Goal: Task Accomplishment & Management: Manage account settings

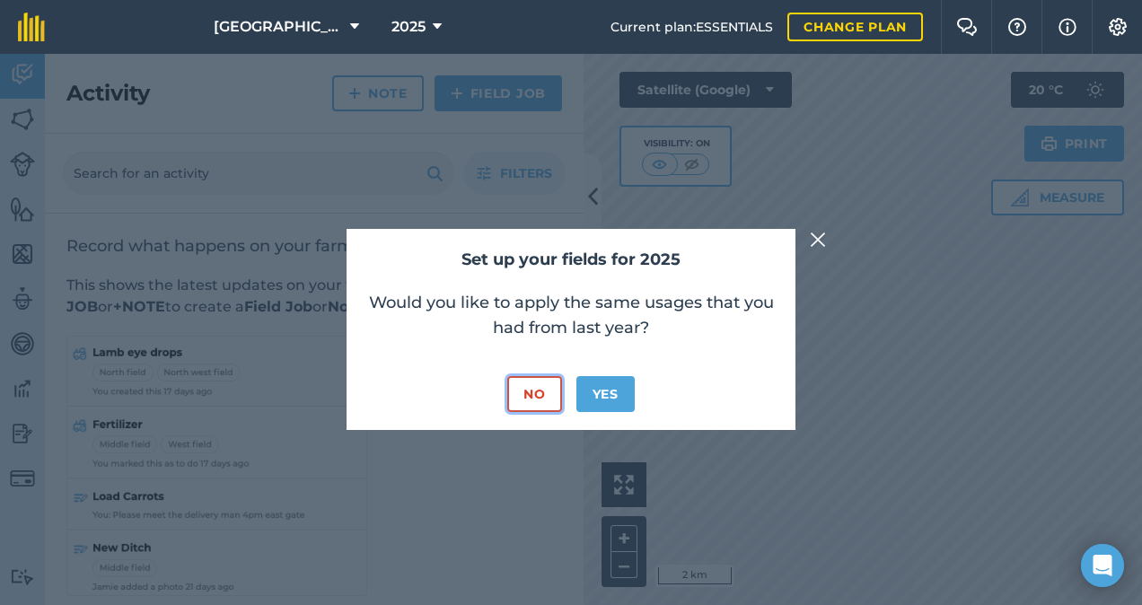
click at [531, 390] on button "No" at bounding box center [534, 394] width 54 height 36
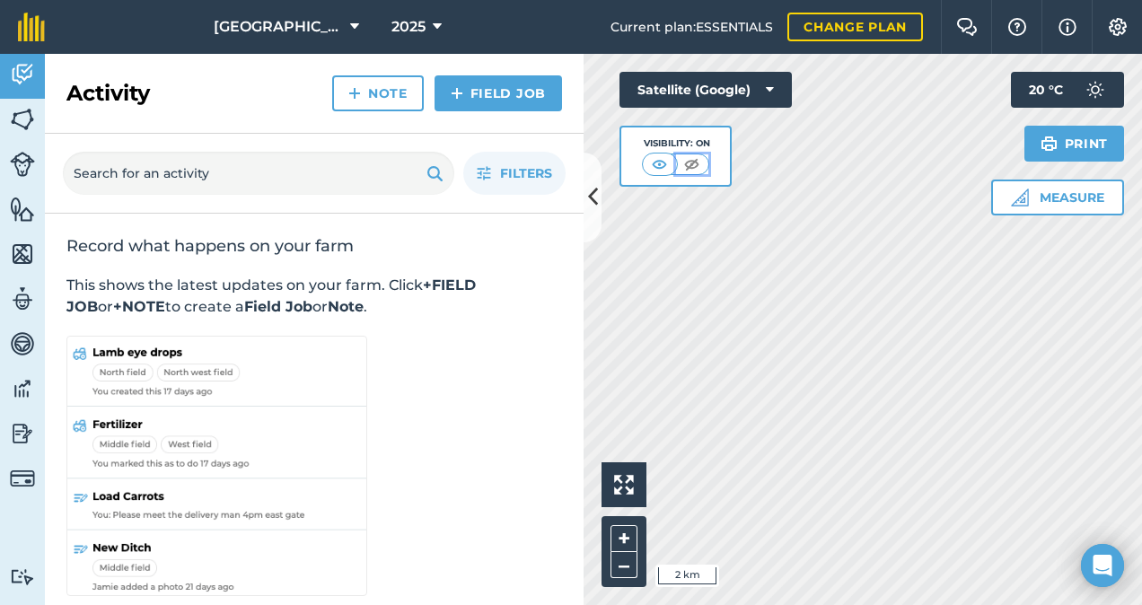
click at [691, 162] on img at bounding box center [691, 164] width 22 height 18
click at [660, 162] on img at bounding box center [660, 164] width 22 height 18
click at [28, 119] on img at bounding box center [22, 119] width 25 height 27
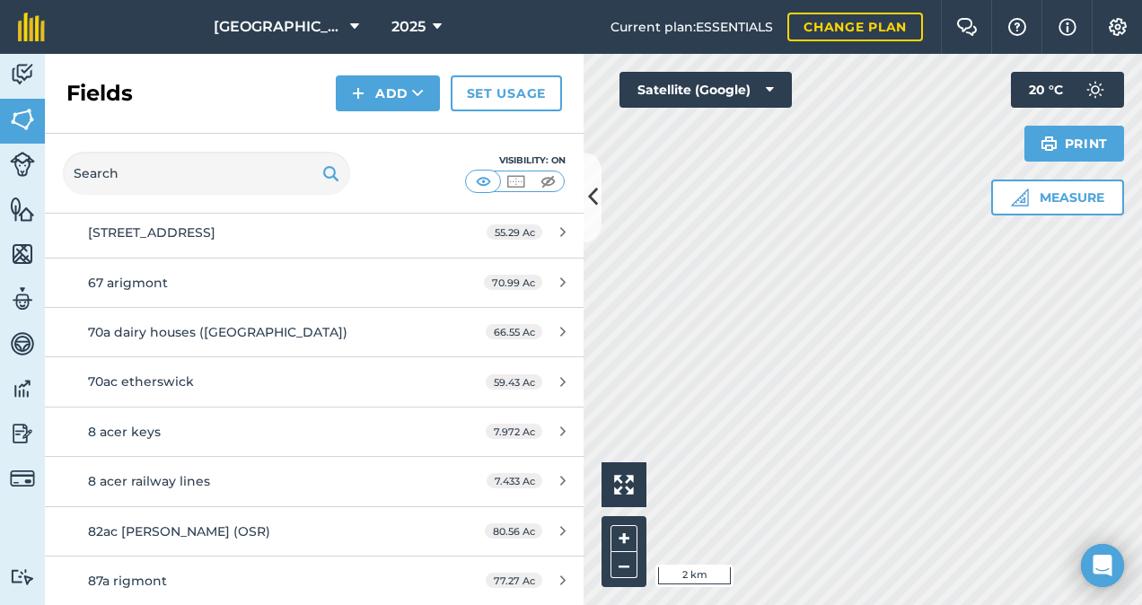
scroll to position [3126, 0]
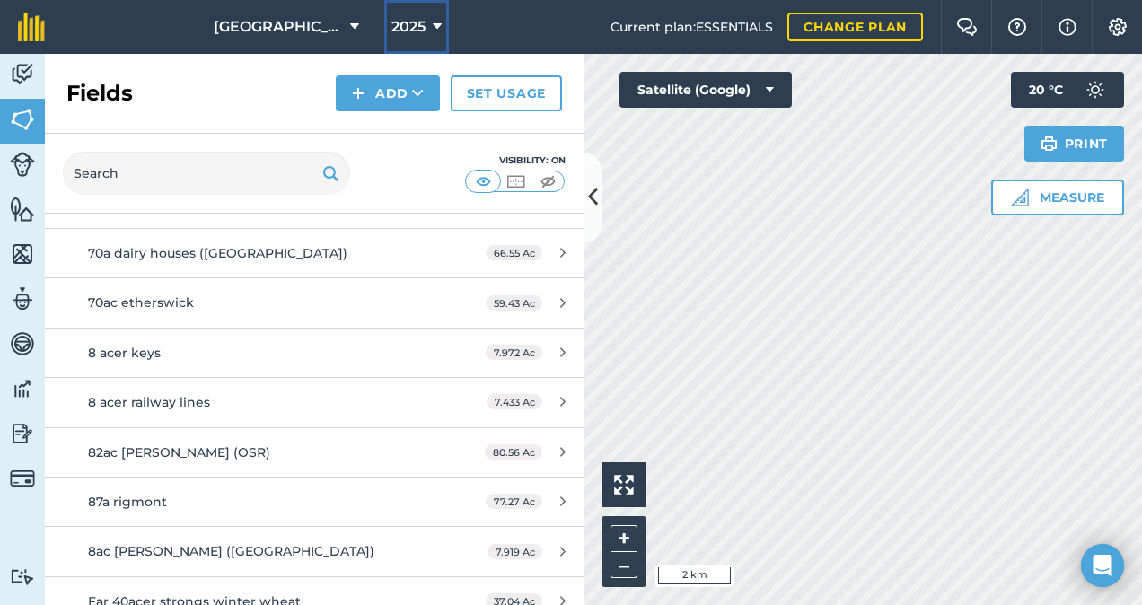
click at [433, 22] on icon at bounding box center [437, 27] width 9 height 22
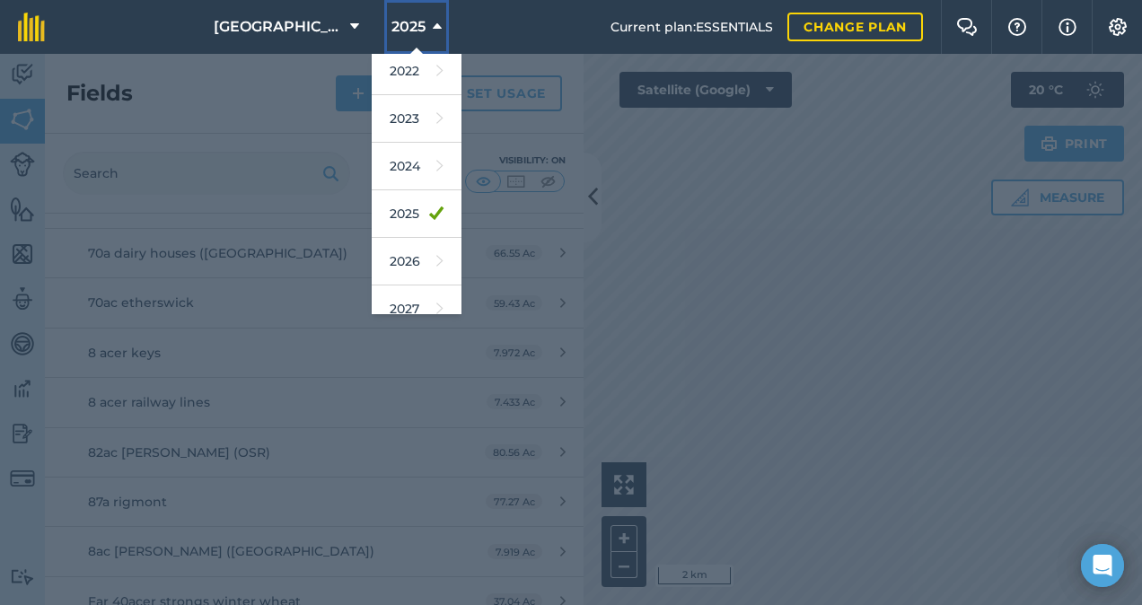
scroll to position [259, 0]
click at [433, 28] on icon at bounding box center [437, 27] width 9 height 22
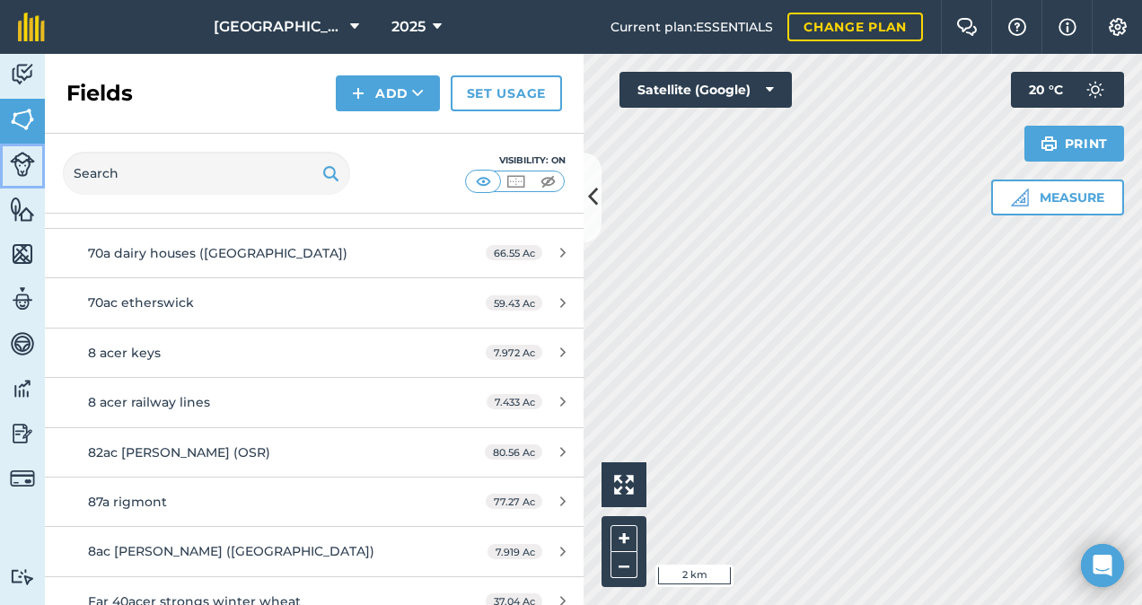
click at [31, 174] on img at bounding box center [22, 164] width 25 height 25
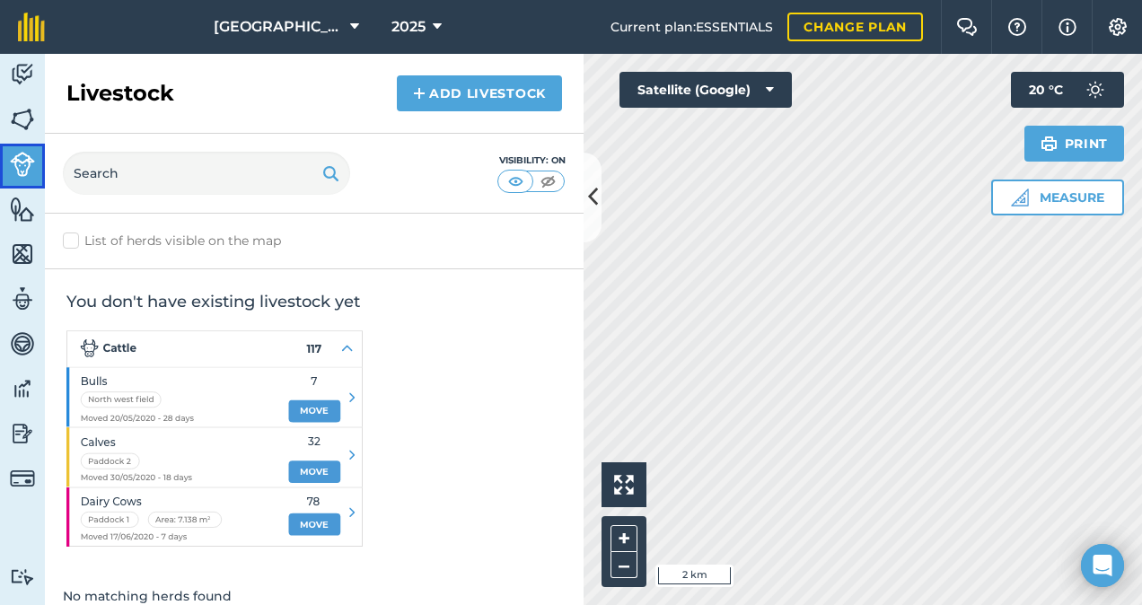
scroll to position [18, 0]
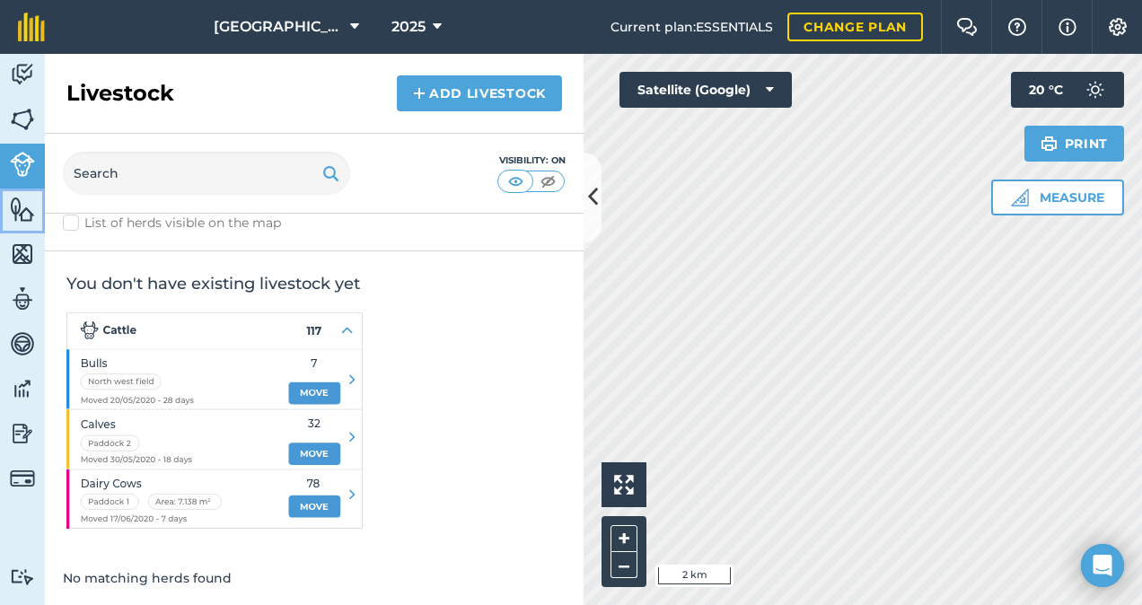
click at [25, 210] on img at bounding box center [22, 209] width 25 height 27
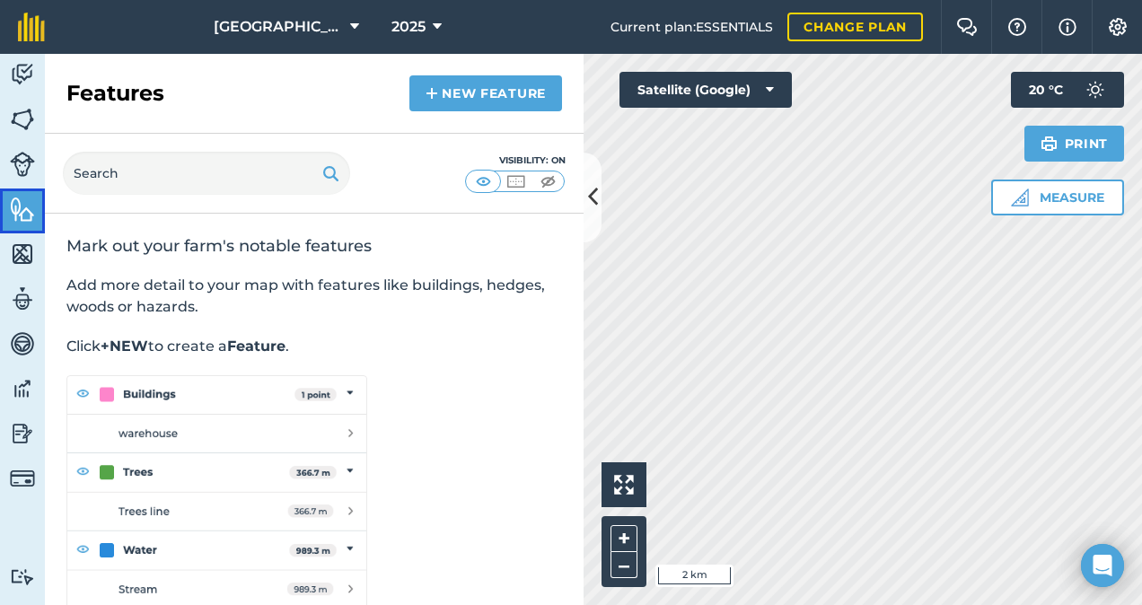
scroll to position [27, 0]
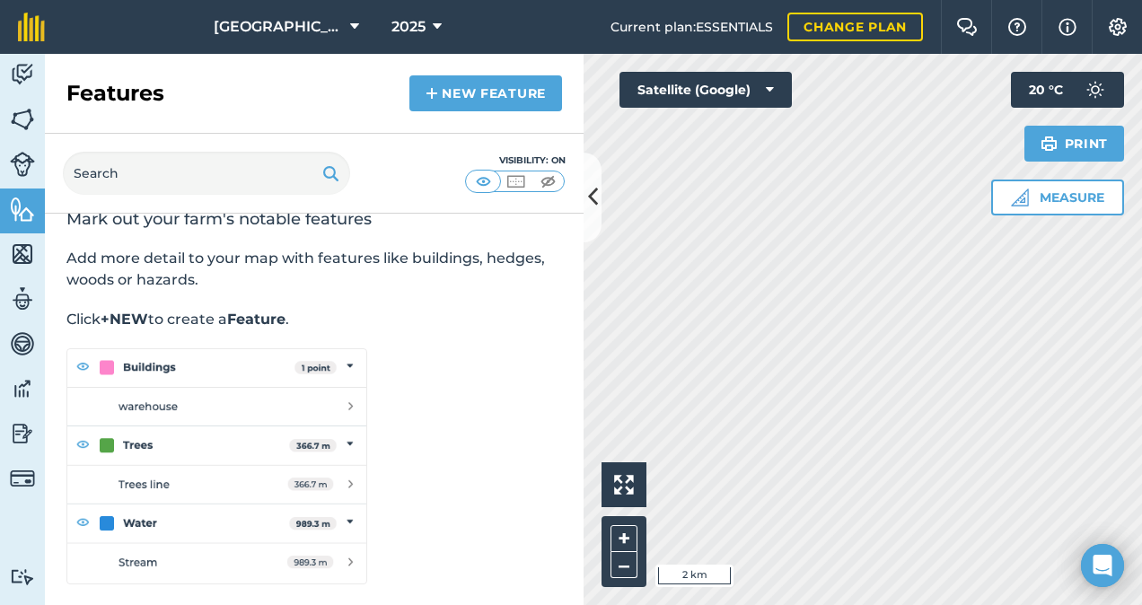
click at [45, 257] on div "Mark out your farm's notable features Add more detail to your map with features…" at bounding box center [314, 396] width 539 height 419
click at [29, 257] on img at bounding box center [22, 254] width 25 height 27
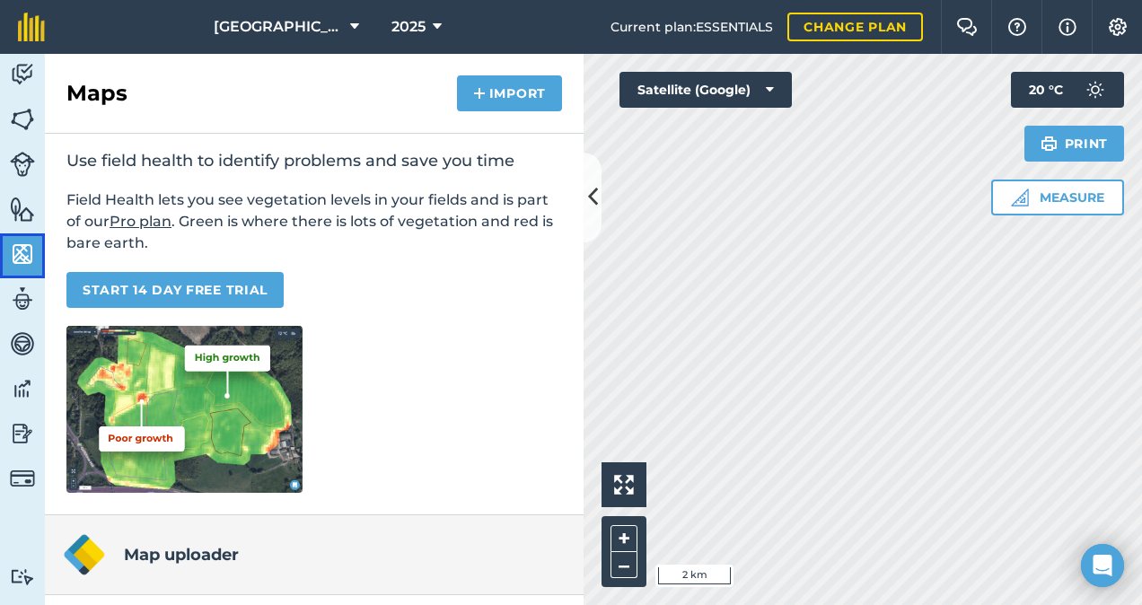
scroll to position [40, 0]
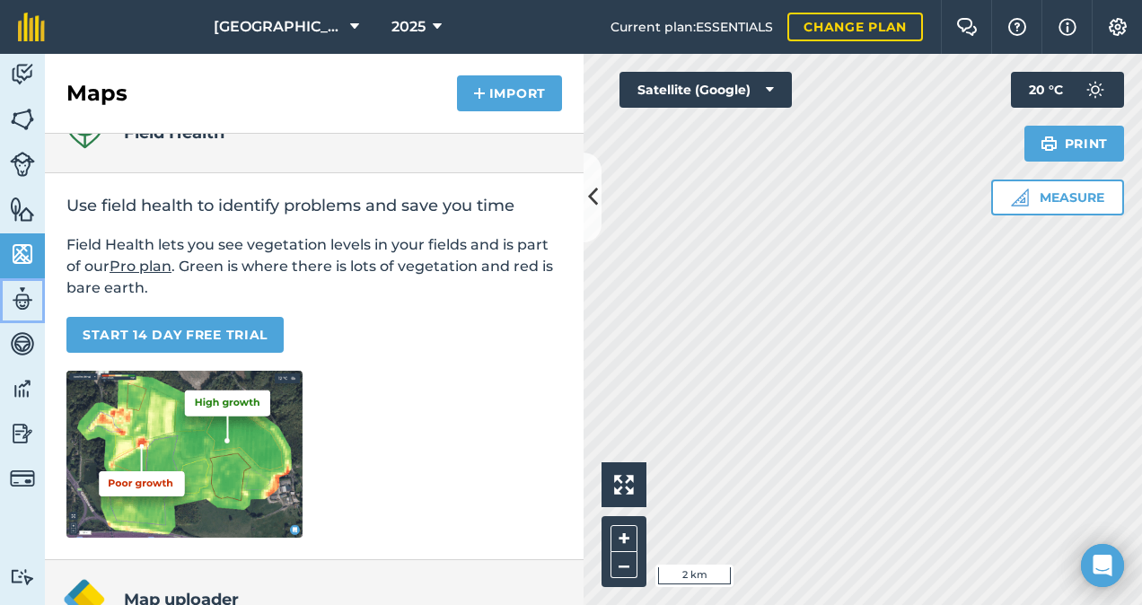
click at [18, 294] on img at bounding box center [22, 298] width 25 height 27
select select "MEMBER"
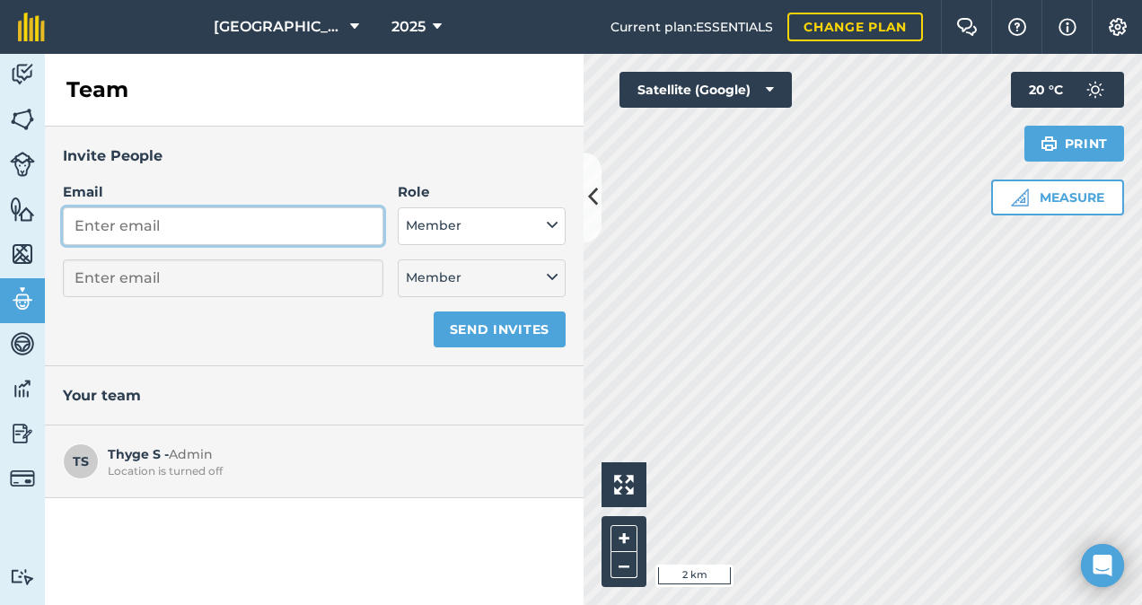
click at [147, 224] on input "Email" at bounding box center [223, 226] width 320 height 38
type input "[US_STATE][EMAIL_ADDRESS][DOMAIN_NAME]"
select select "MEMBER"
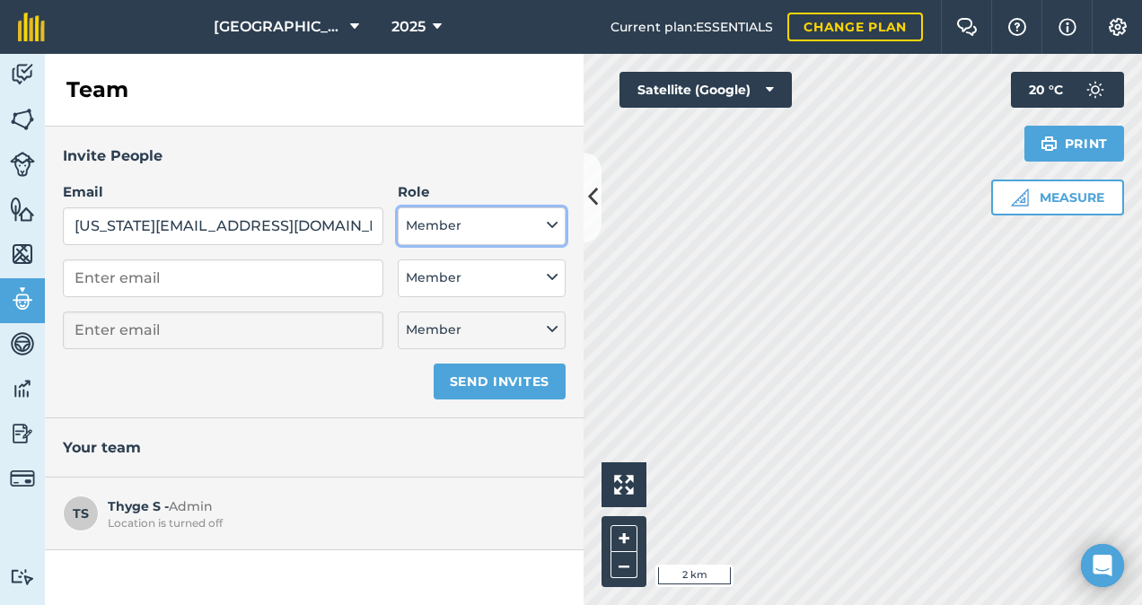
click at [531, 221] on button "Member" at bounding box center [482, 226] width 168 height 38
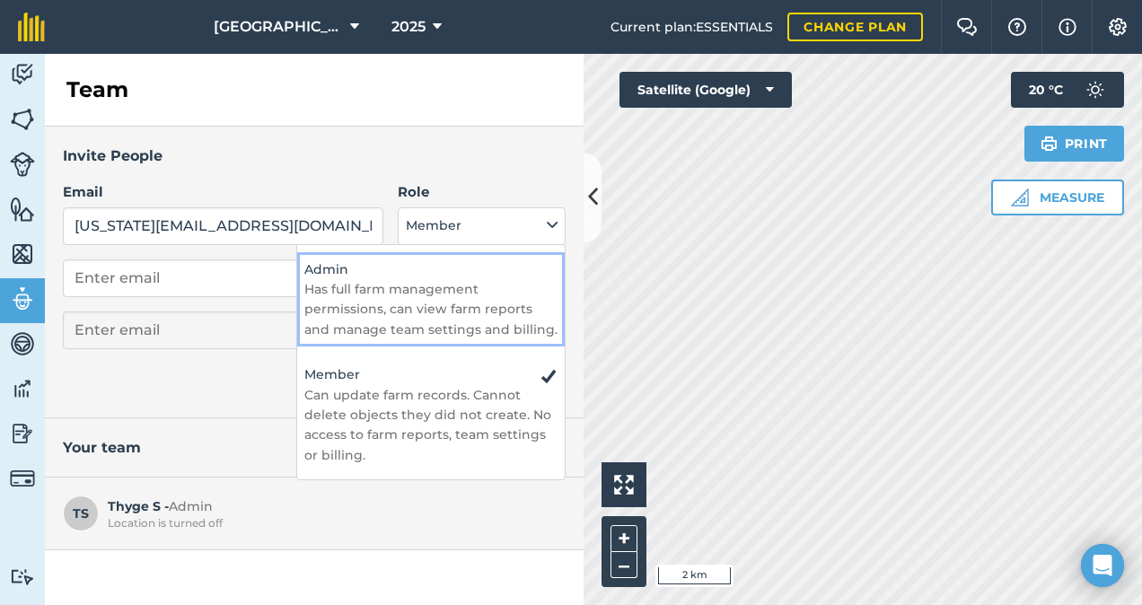
click at [487, 304] on p "Has full farm management permissions, can view farm reports and manage team set…" at bounding box center [430, 309] width 253 height 60
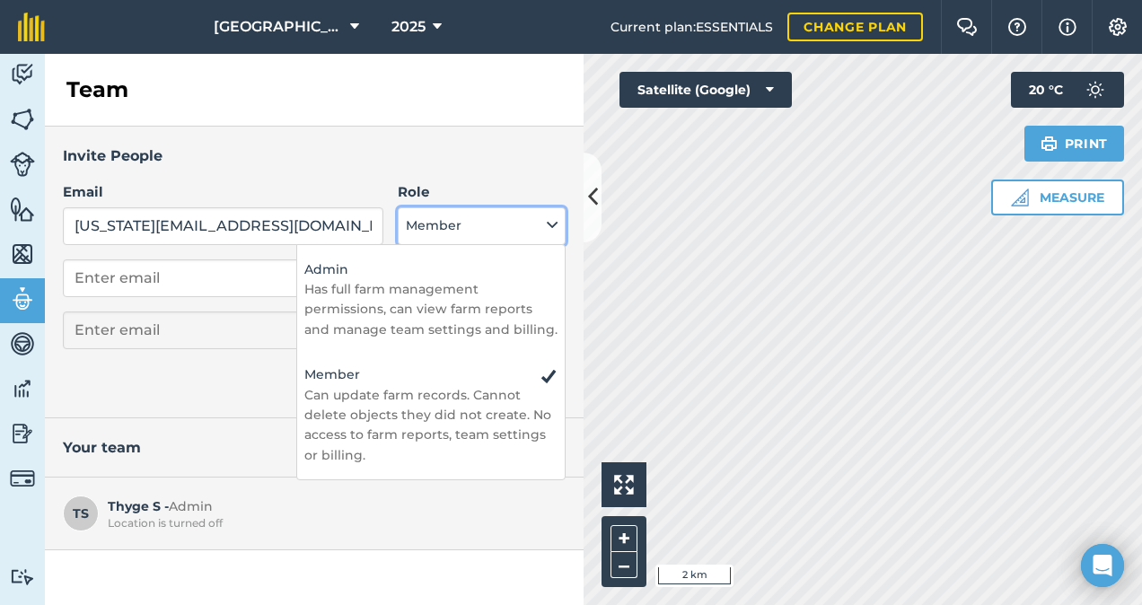
select select "ADMIN"
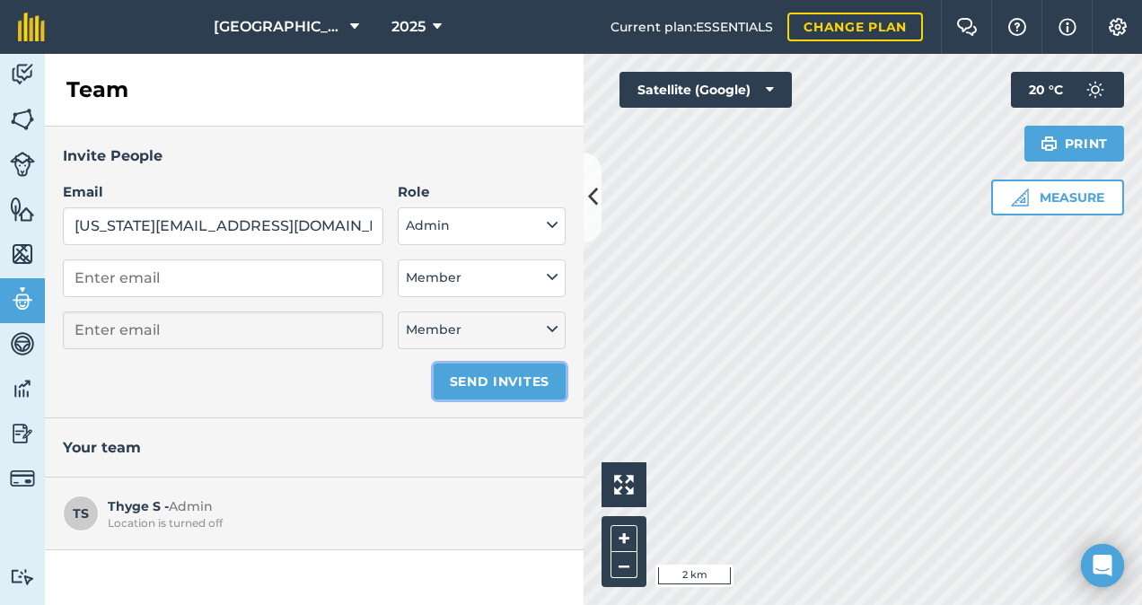
click at [505, 382] on button "Send invites" at bounding box center [500, 382] width 132 height 36
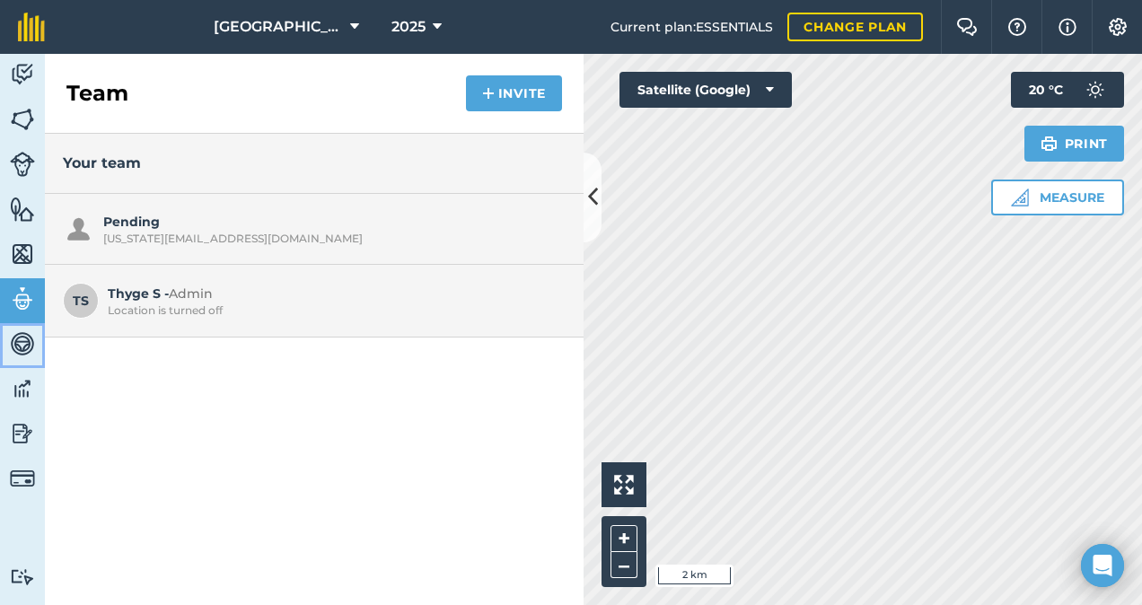
click at [31, 338] on img at bounding box center [22, 343] width 25 height 27
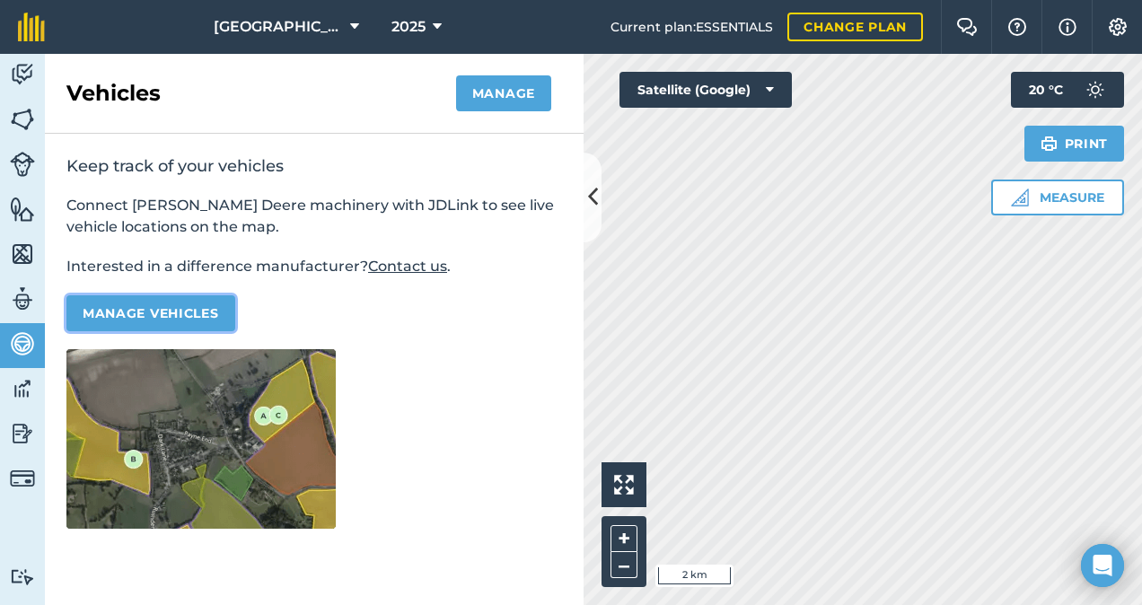
click at [180, 305] on button "Manage vehicles" at bounding box center [150, 313] width 169 height 36
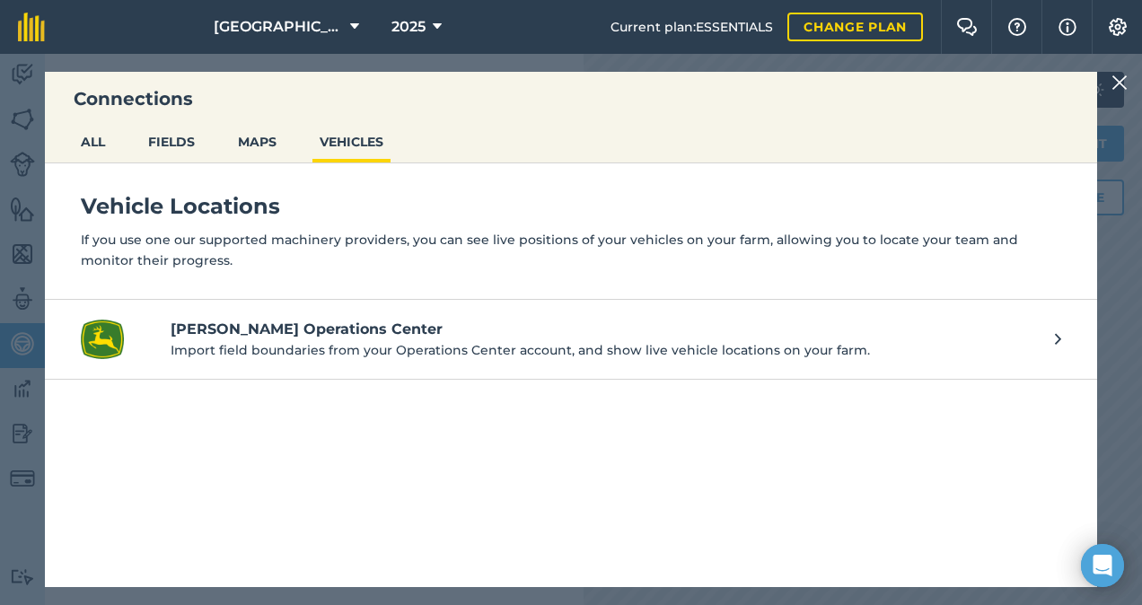
click at [452, 347] on p "Import field boundaries from your Operations Center account, and show live vehi…" at bounding box center [604, 350] width 866 height 20
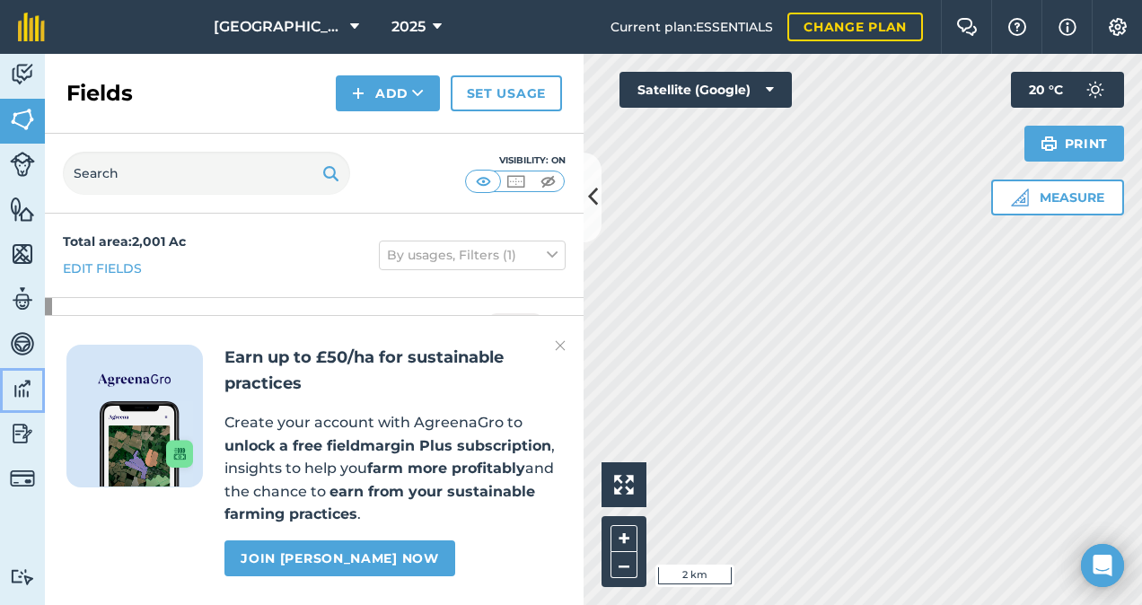
click at [18, 387] on img at bounding box center [22, 388] width 25 height 27
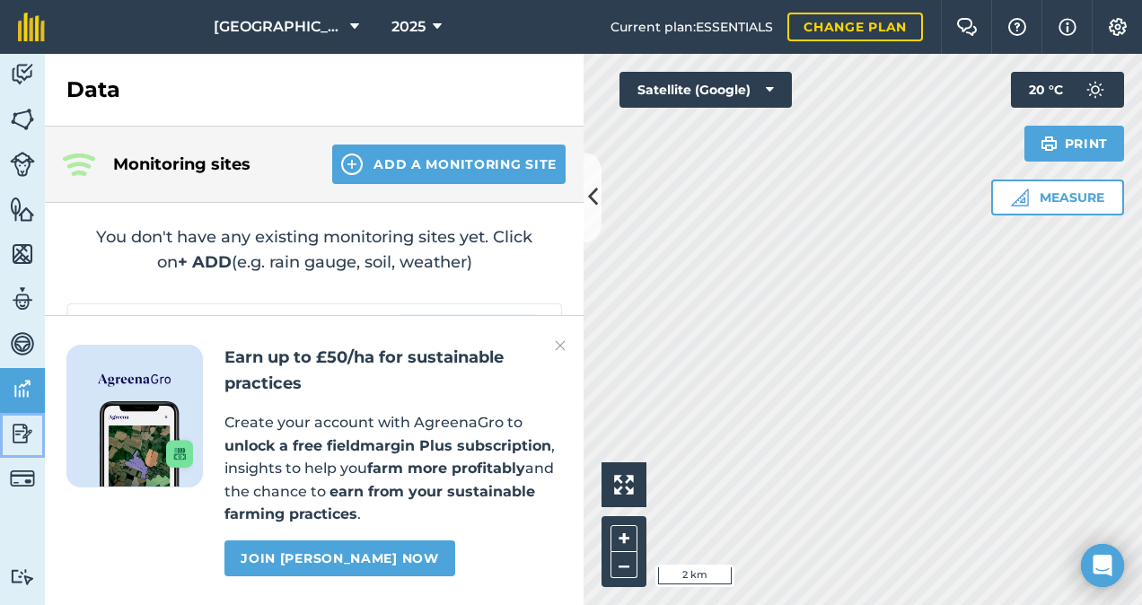
click at [14, 435] on img at bounding box center [22, 433] width 25 height 27
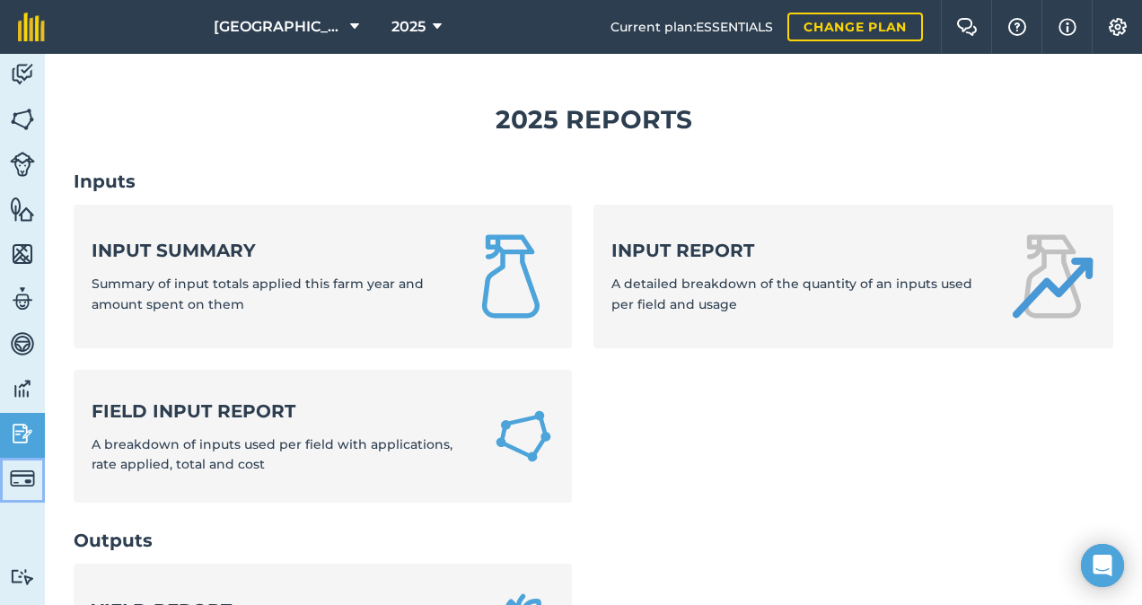
click at [21, 474] on img at bounding box center [22, 478] width 25 height 25
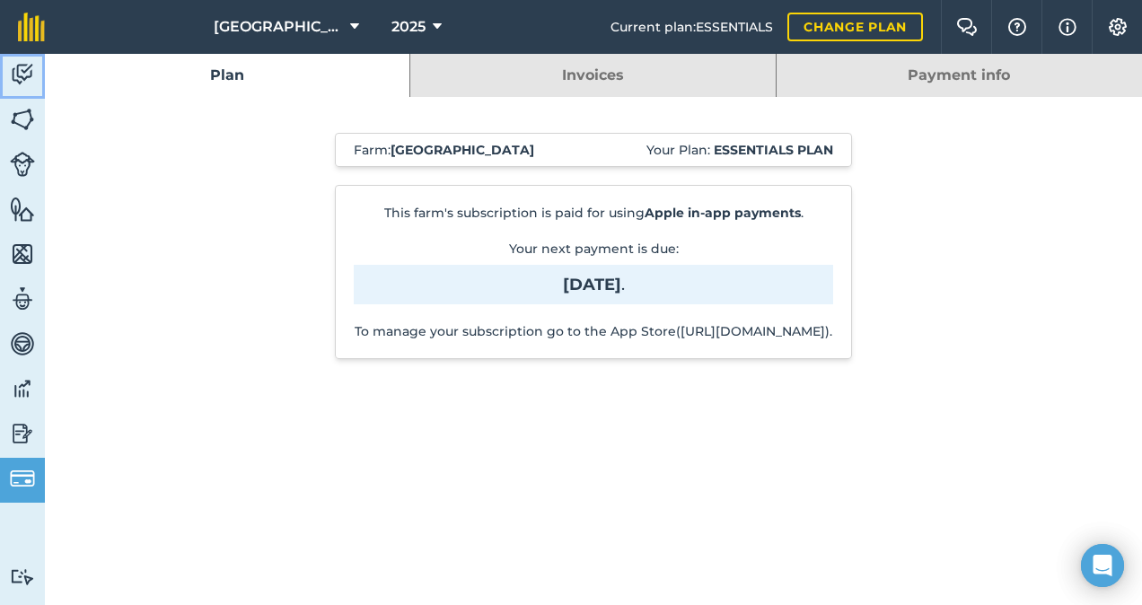
click at [16, 81] on img at bounding box center [22, 74] width 25 height 27
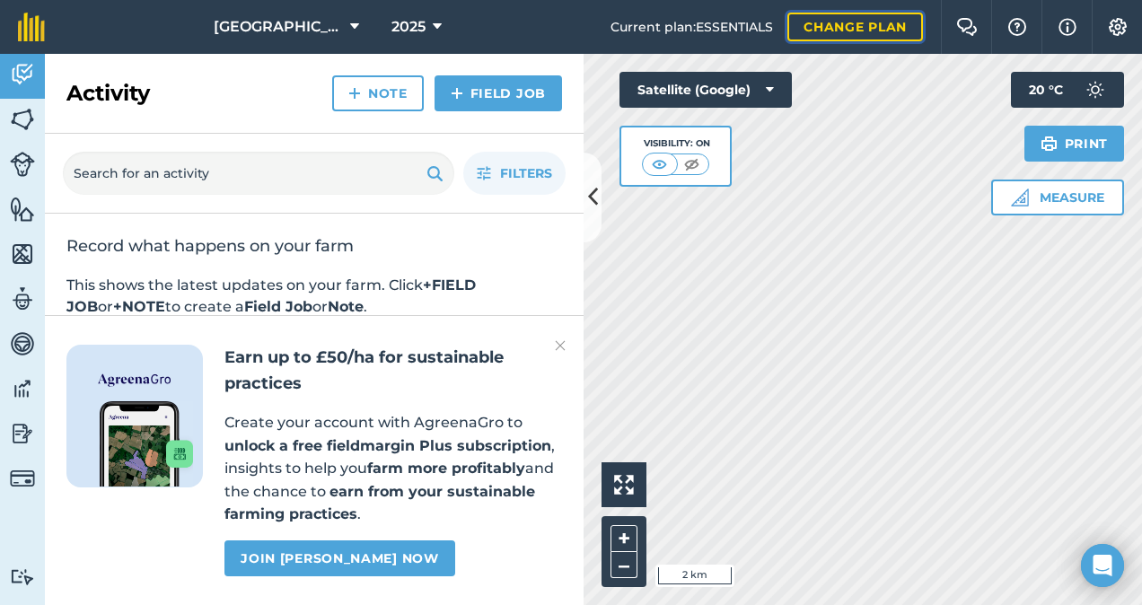
click at [841, 26] on link "Change plan" at bounding box center [855, 27] width 136 height 29
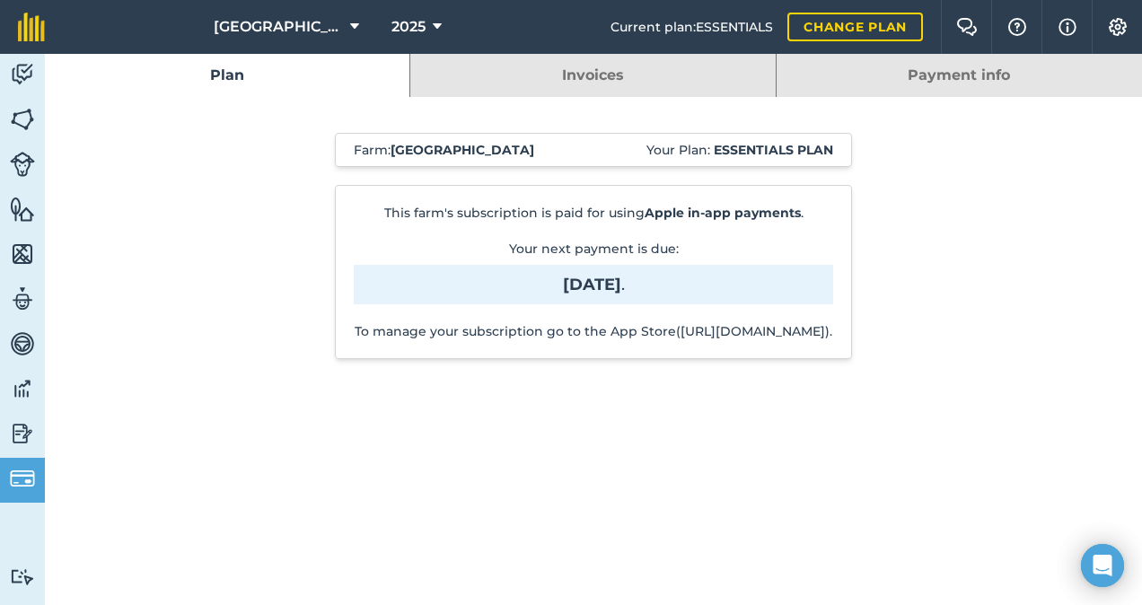
click at [898, 76] on link "Payment info" at bounding box center [959, 75] width 365 height 43
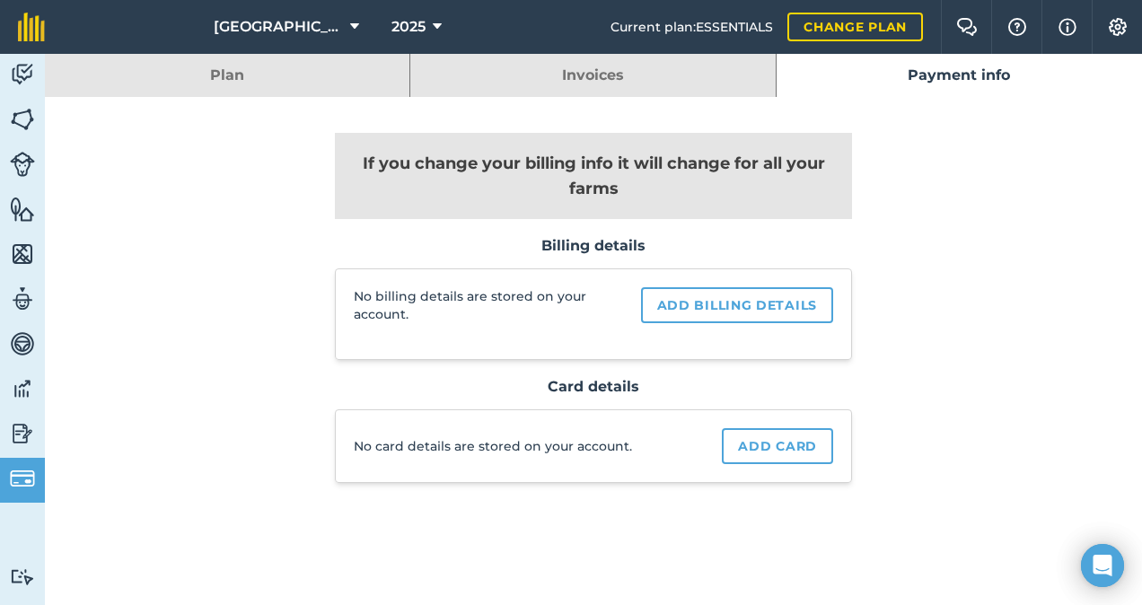
click at [602, 63] on link "Invoices" at bounding box center [592, 75] width 364 height 43
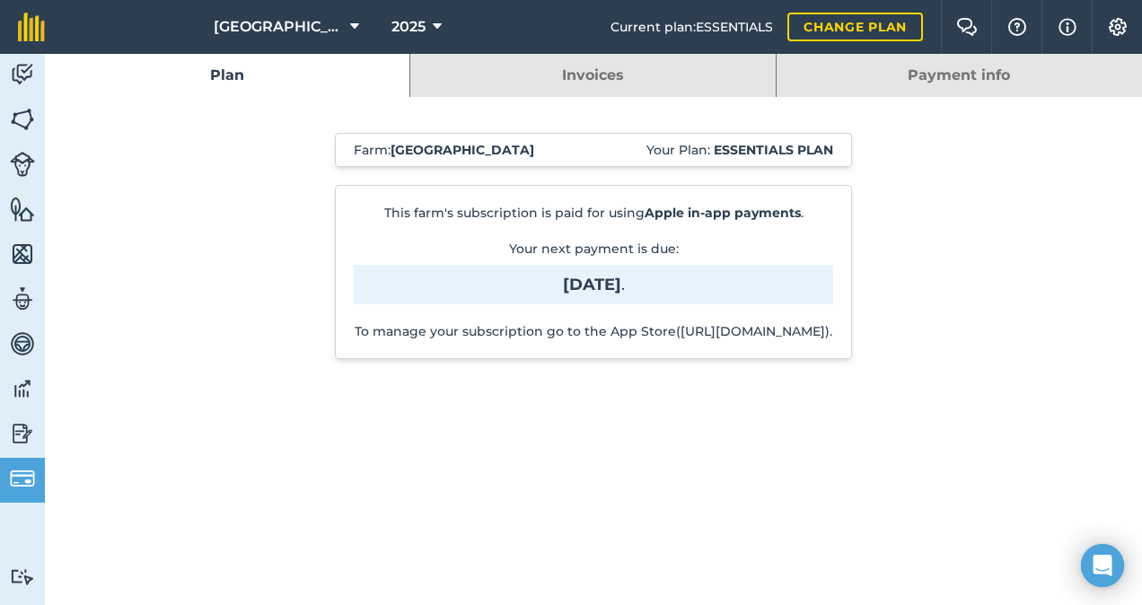
click at [284, 70] on link "Plan" at bounding box center [227, 75] width 364 height 43
click at [567, 75] on link "Invoices" at bounding box center [592, 75] width 364 height 43
click at [548, 67] on link "Invoices" at bounding box center [592, 75] width 364 height 43
click at [1058, 20] on img at bounding box center [1067, 27] width 18 height 22
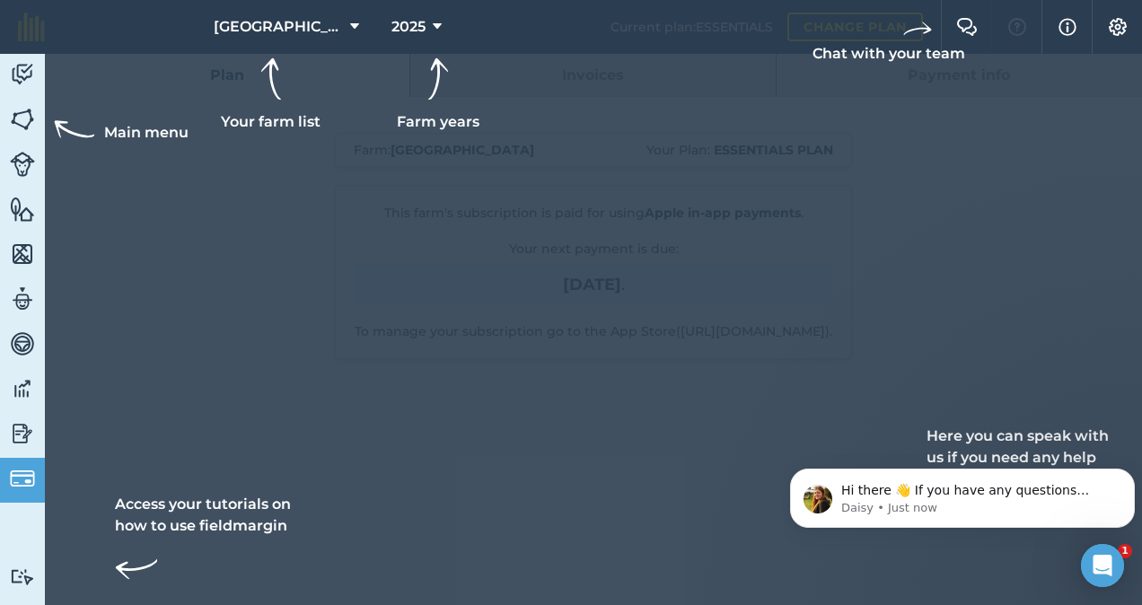
click at [323, 312] on div at bounding box center [571, 302] width 1142 height 605
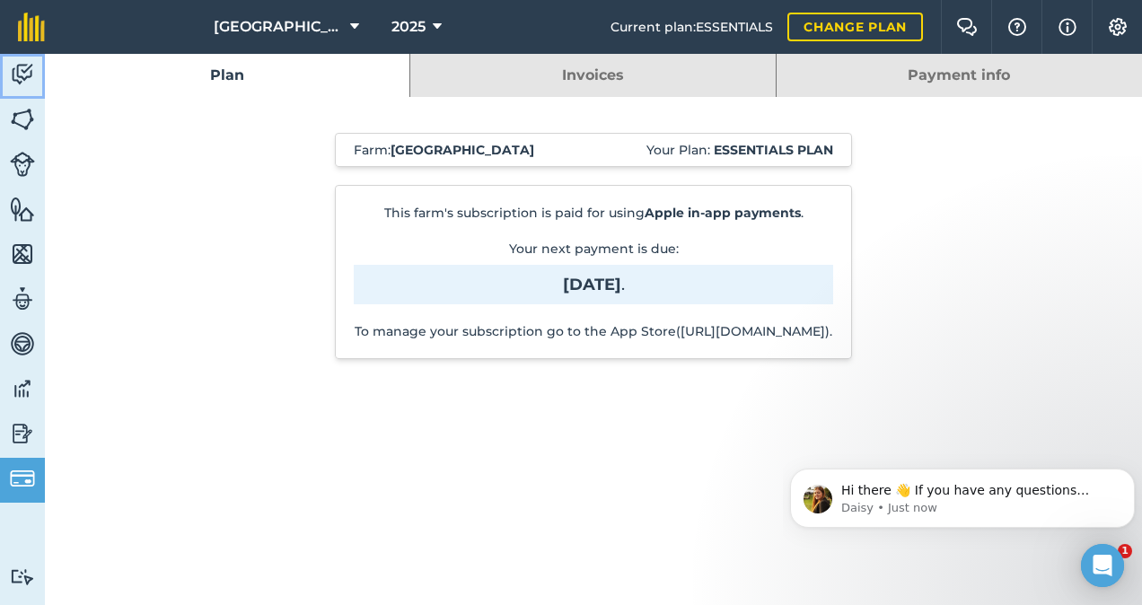
click at [25, 75] on img at bounding box center [22, 74] width 25 height 27
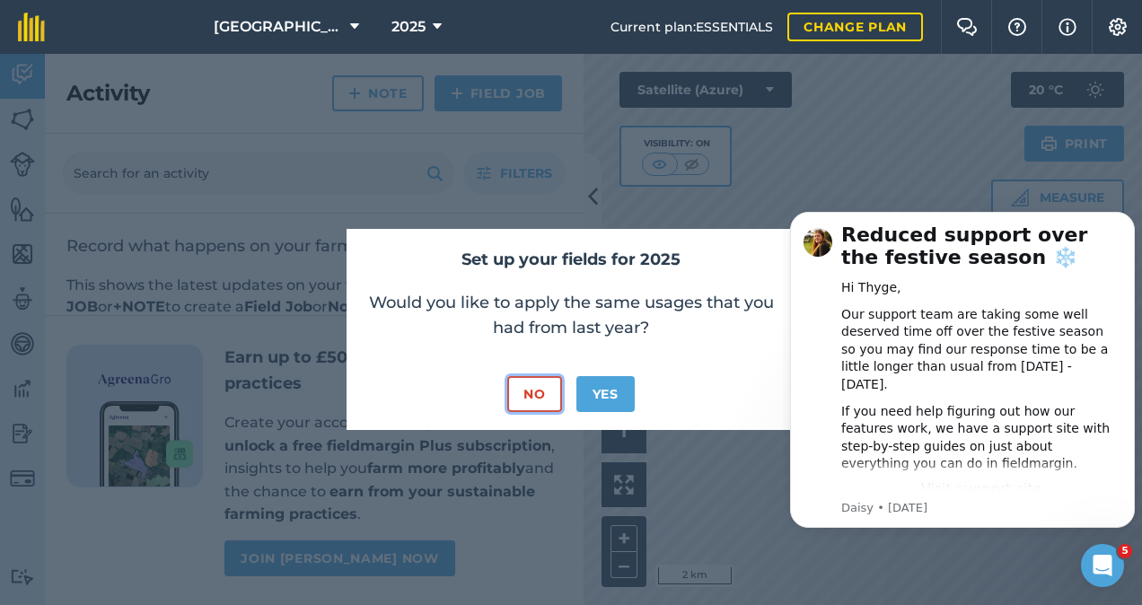
click at [546, 401] on button "No" at bounding box center [534, 394] width 54 height 36
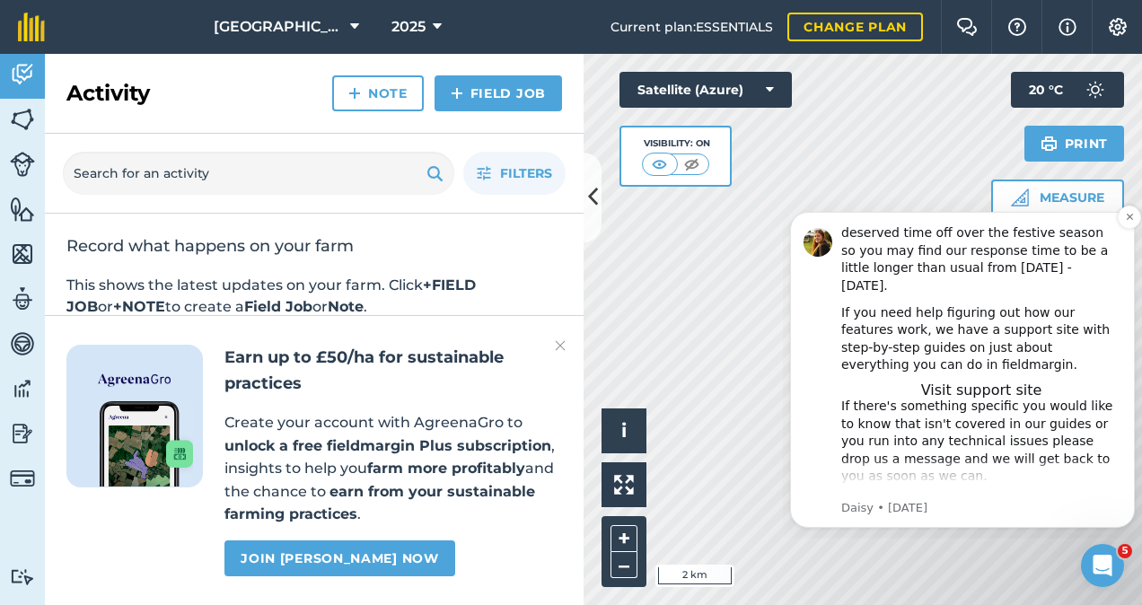
scroll to position [101, 0]
click at [1126, 216] on icon "Dismiss notification" at bounding box center [1130, 217] width 10 height 10
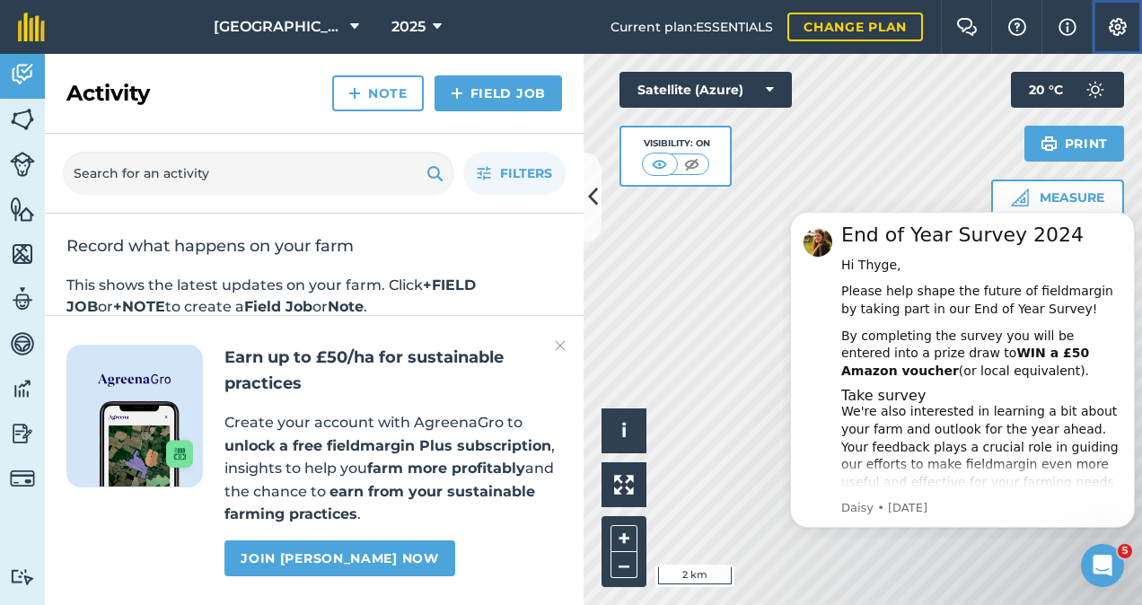
click at [1119, 27] on img at bounding box center [1118, 27] width 22 height 18
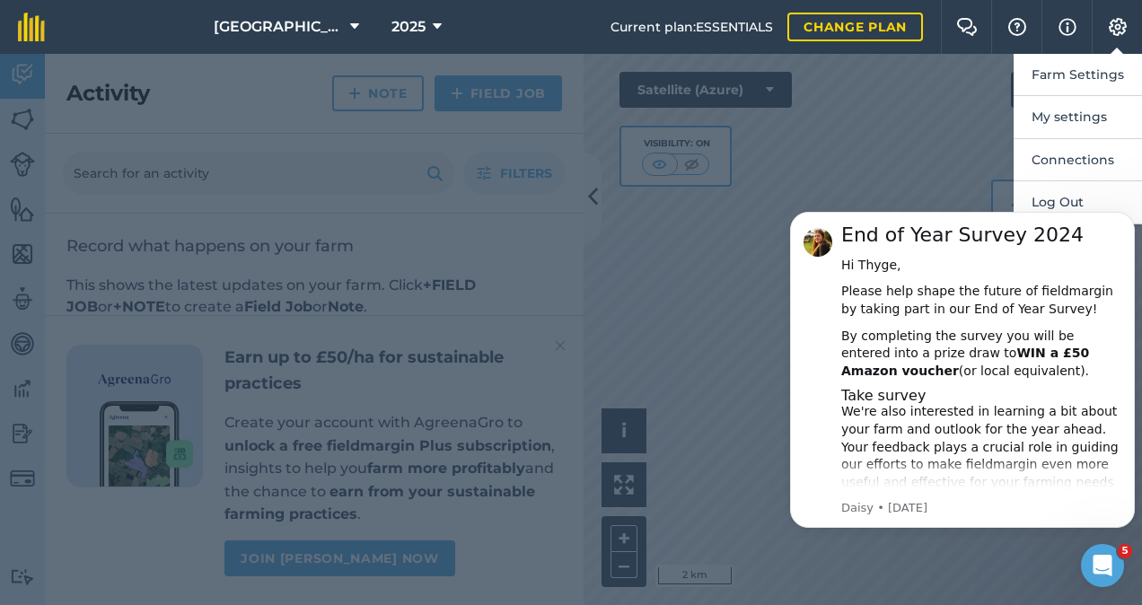
click at [768, 289] on div at bounding box center [571, 329] width 1142 height 551
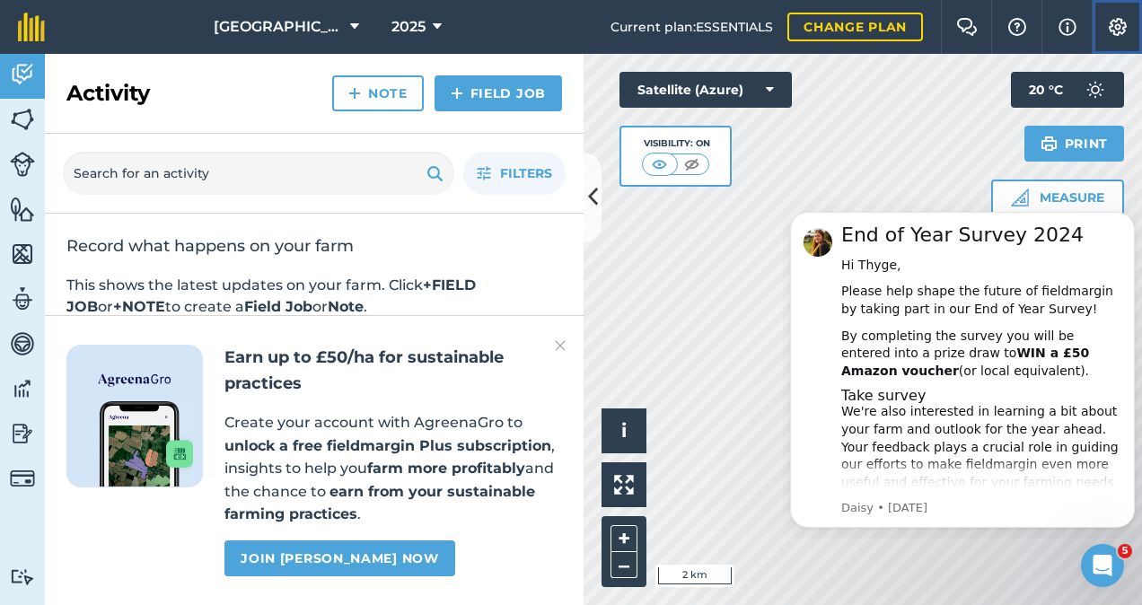
click at [1119, 31] on img at bounding box center [1118, 27] width 22 height 18
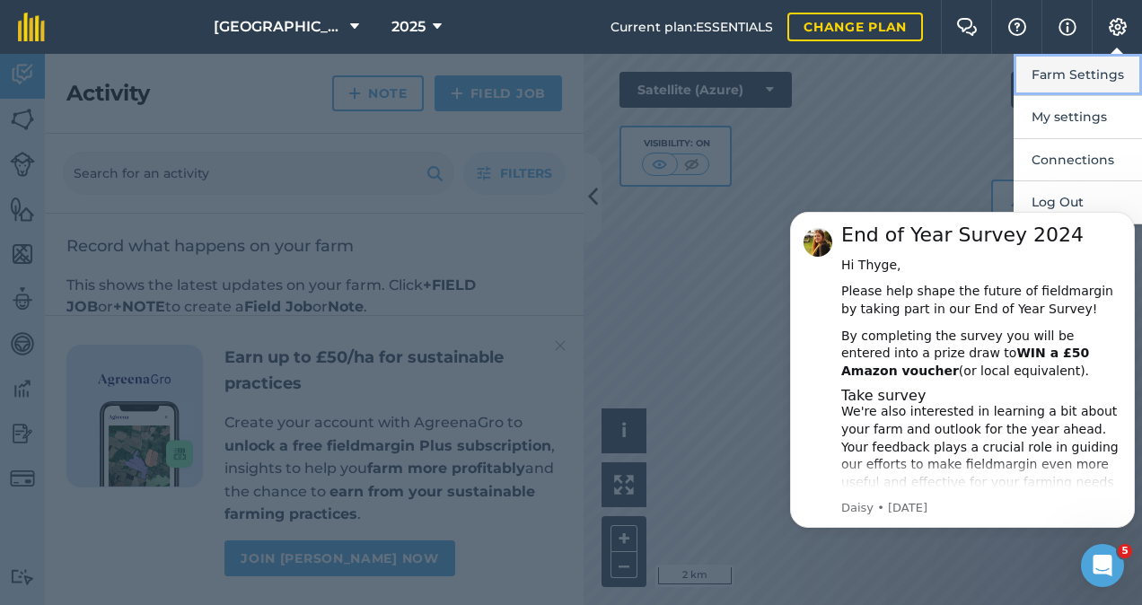
click at [1078, 85] on button "Farm Settings" at bounding box center [1078, 75] width 128 height 42
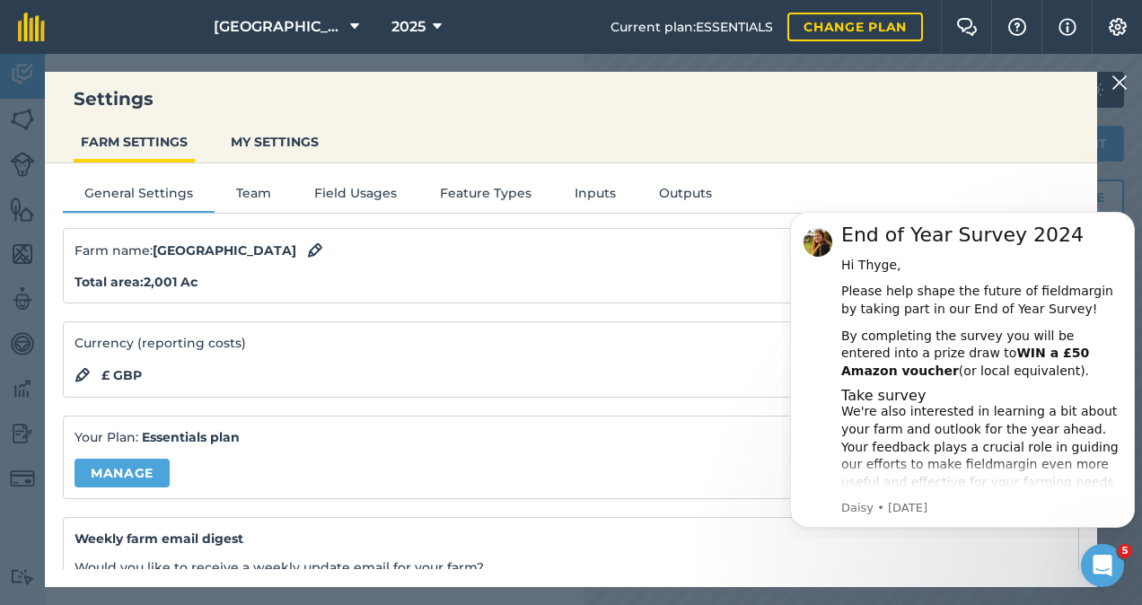
scroll to position [0, 0]
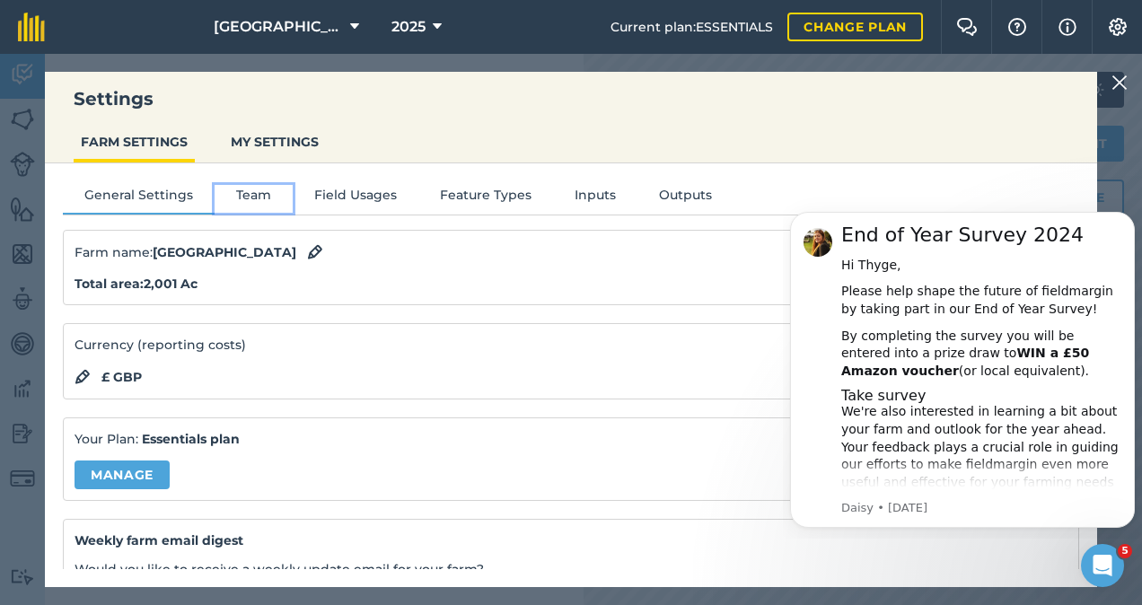
click at [255, 199] on button "Team" at bounding box center [254, 198] width 78 height 27
